Goal: Information Seeking & Learning: Check status

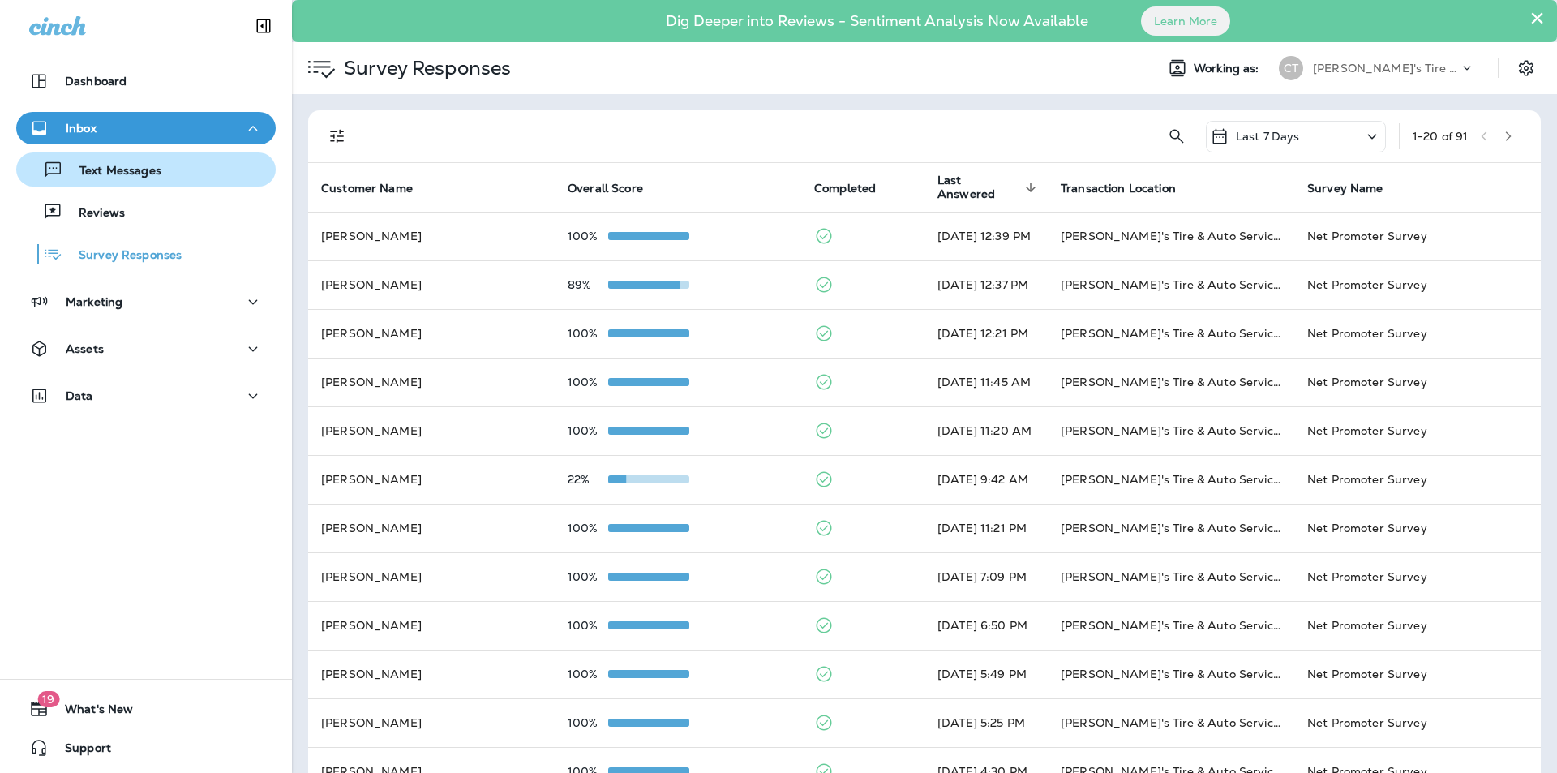
click at [133, 168] on p "Text Messages" at bounding box center [112, 171] width 98 height 15
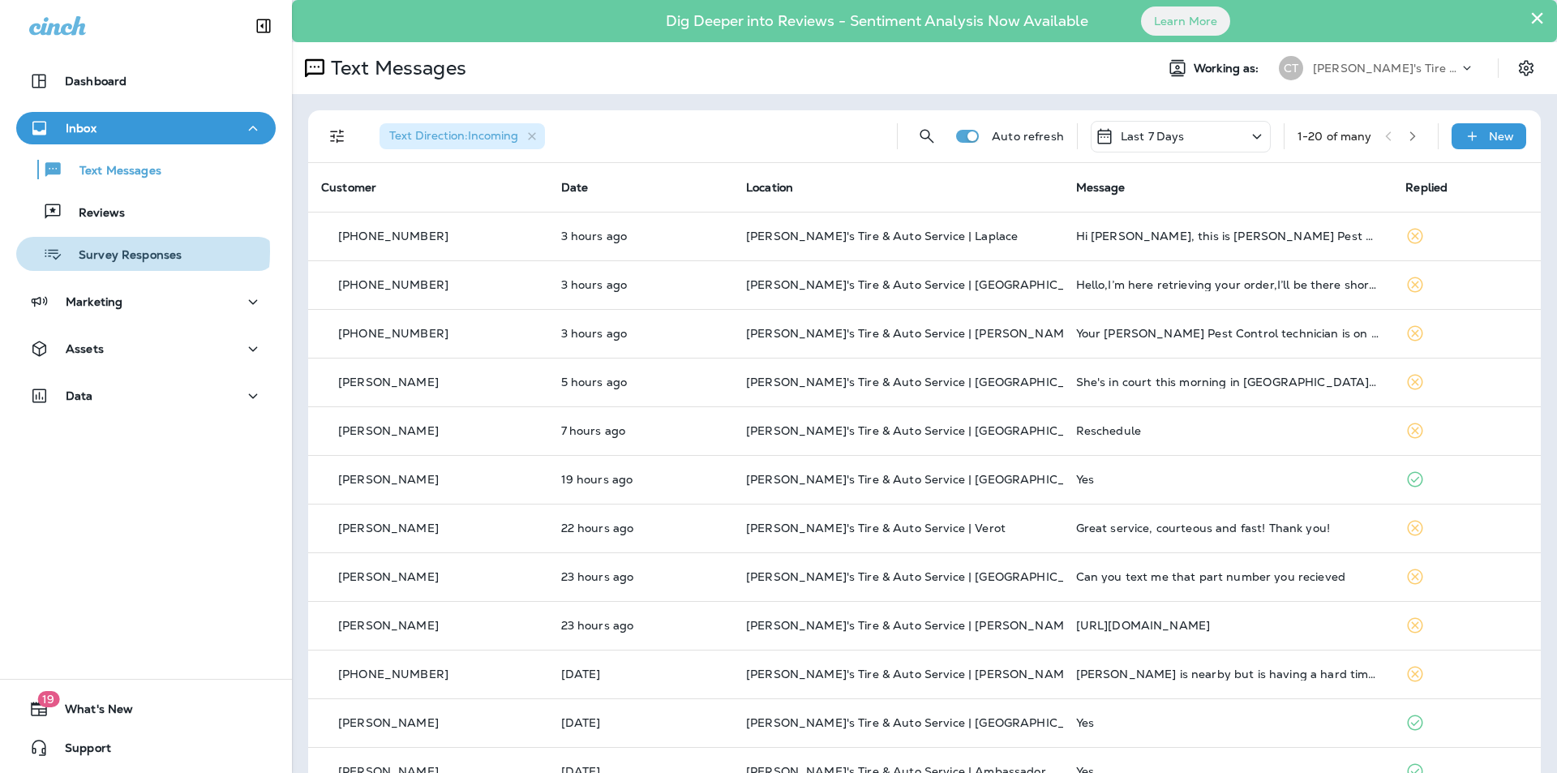
drag, startPoint x: 115, startPoint y: 251, endPoint x: 197, endPoint y: 273, distance: 84.6
click at [118, 254] on p "Survey Responses" at bounding box center [121, 255] width 119 height 15
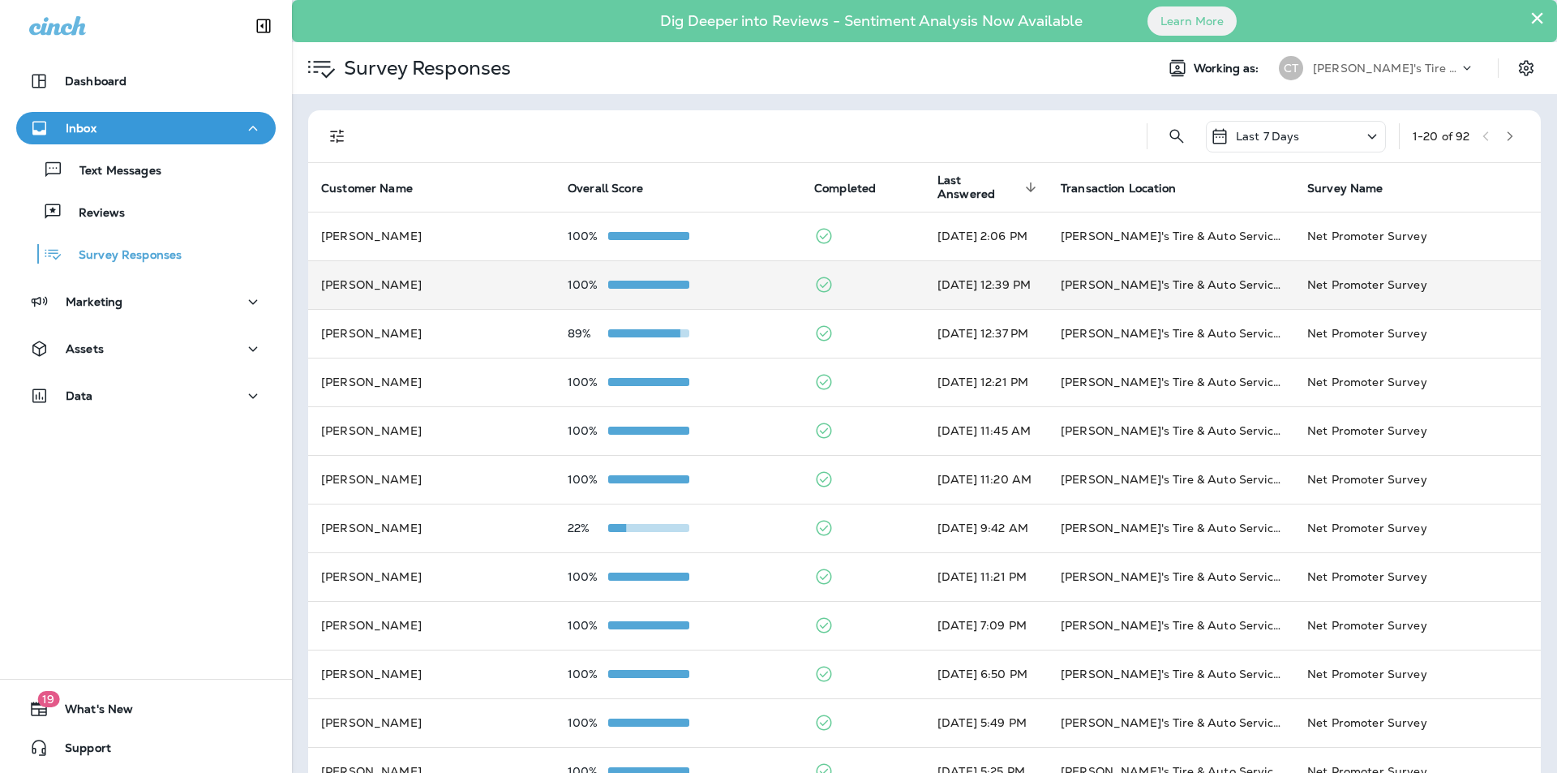
click at [728, 280] on div "100%" at bounding box center [678, 284] width 221 height 13
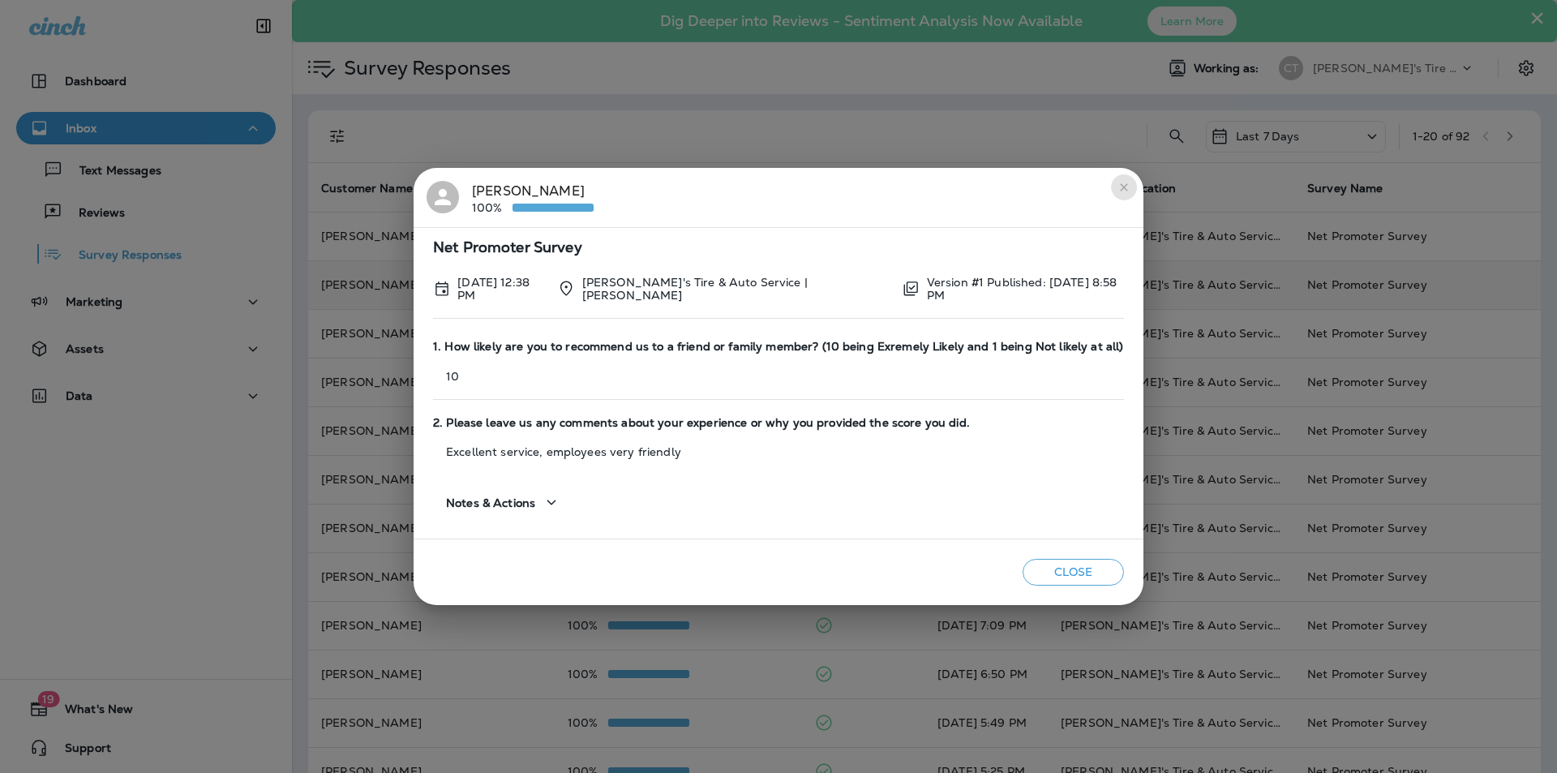
click at [1118, 187] on icon "close" at bounding box center [1124, 187] width 13 height 13
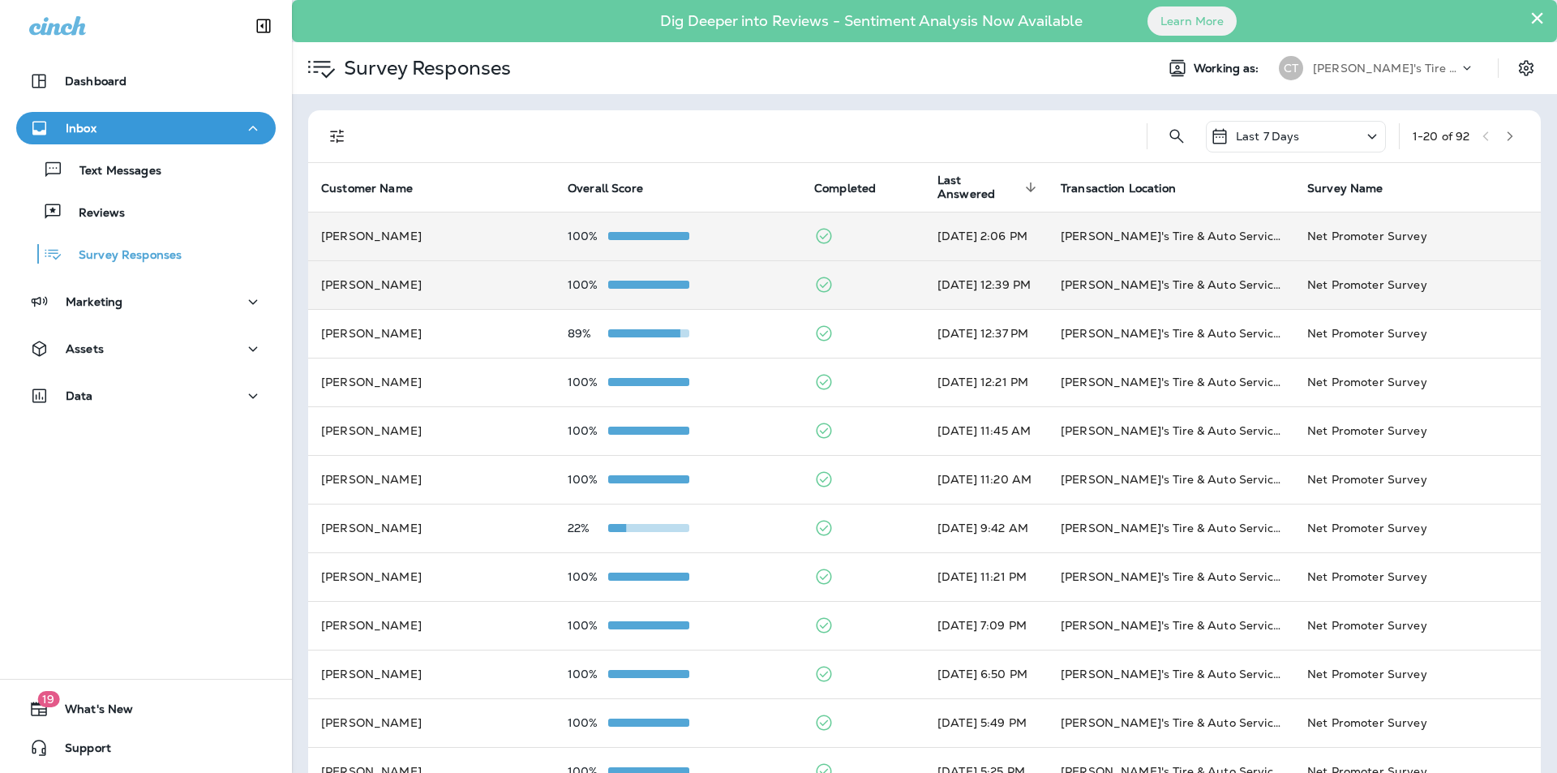
click at [723, 230] on div "100%" at bounding box center [678, 236] width 221 height 13
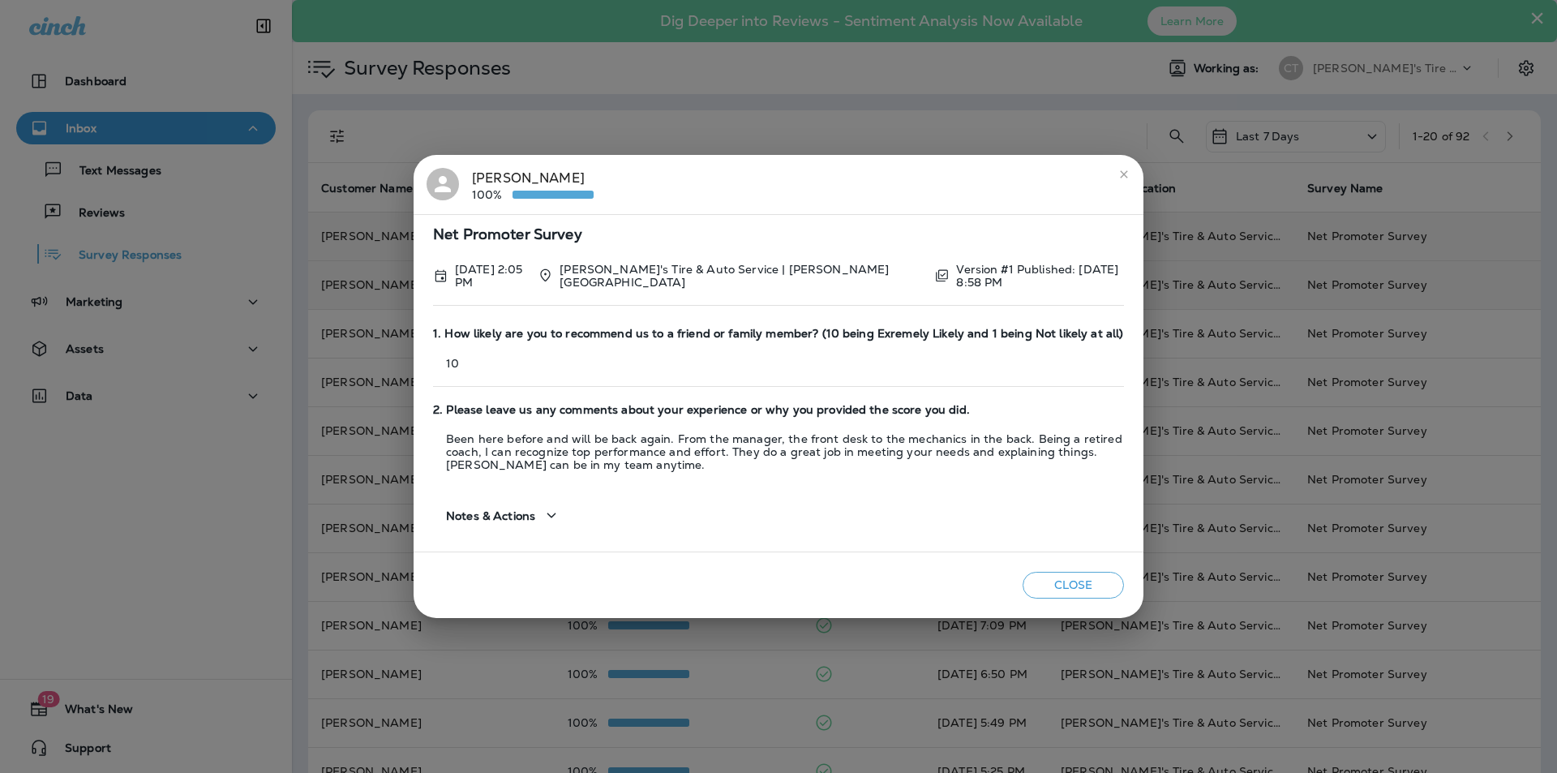
click at [1118, 171] on icon "close" at bounding box center [1124, 174] width 13 height 13
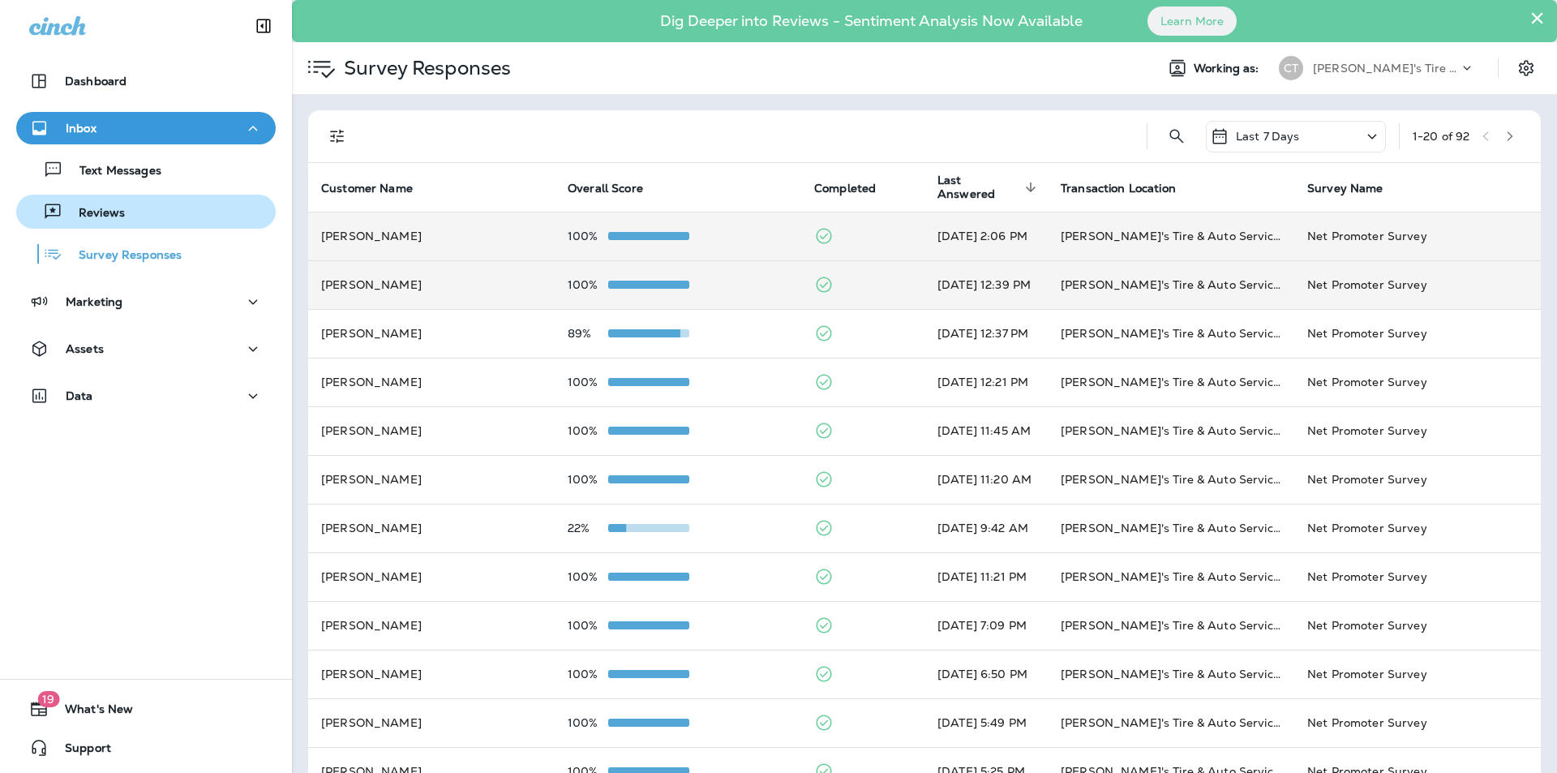
click at [105, 209] on p "Reviews" at bounding box center [93, 213] width 62 height 15
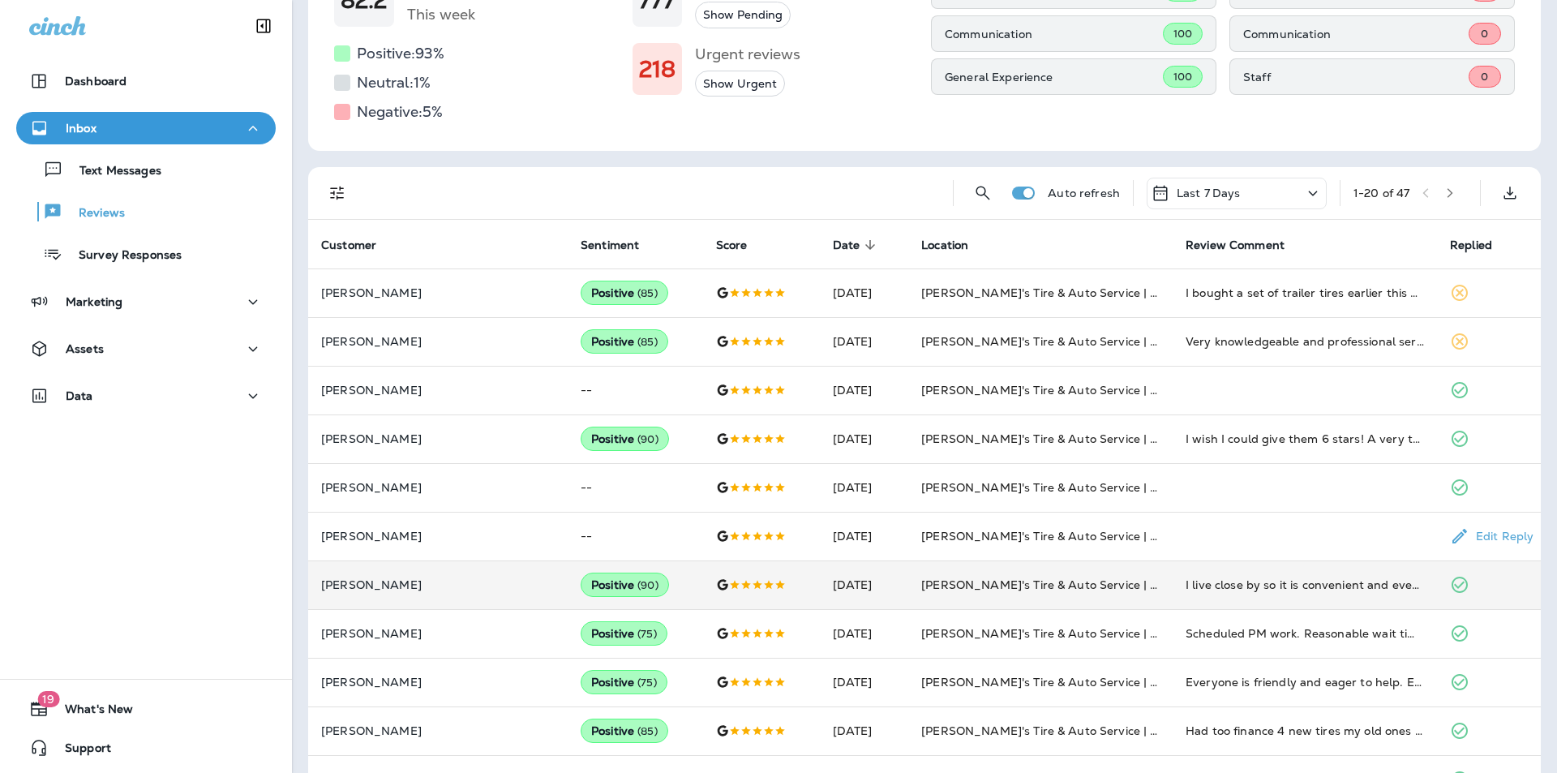
scroll to position [324, 0]
